Goal: Transaction & Acquisition: Download file/media

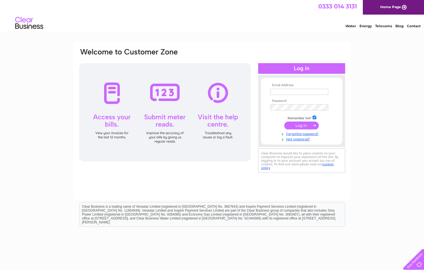
type input "jsgarage@orange.net"
click at [303, 126] on input "submit" at bounding box center [301, 126] width 35 height 8
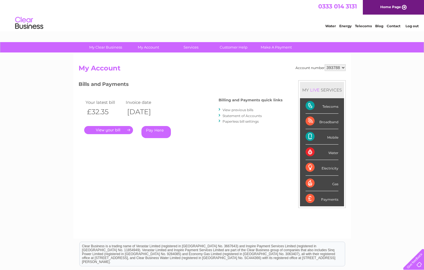
click at [244, 109] on link "View previous bills" at bounding box center [238, 110] width 31 height 4
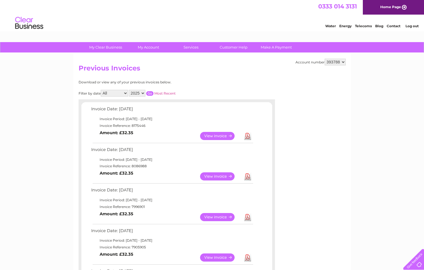
click at [248, 178] on link "Download" at bounding box center [247, 176] width 7 height 8
click at [248, 136] on link "Download" at bounding box center [247, 136] width 7 height 8
click at [247, 136] on link "Download" at bounding box center [247, 136] width 7 height 8
click at [248, 135] on link "Download" at bounding box center [247, 136] width 7 height 8
click at [247, 175] on link "Download" at bounding box center [247, 176] width 7 height 8
